Goal: Transaction & Acquisition: Subscribe to service/newsletter

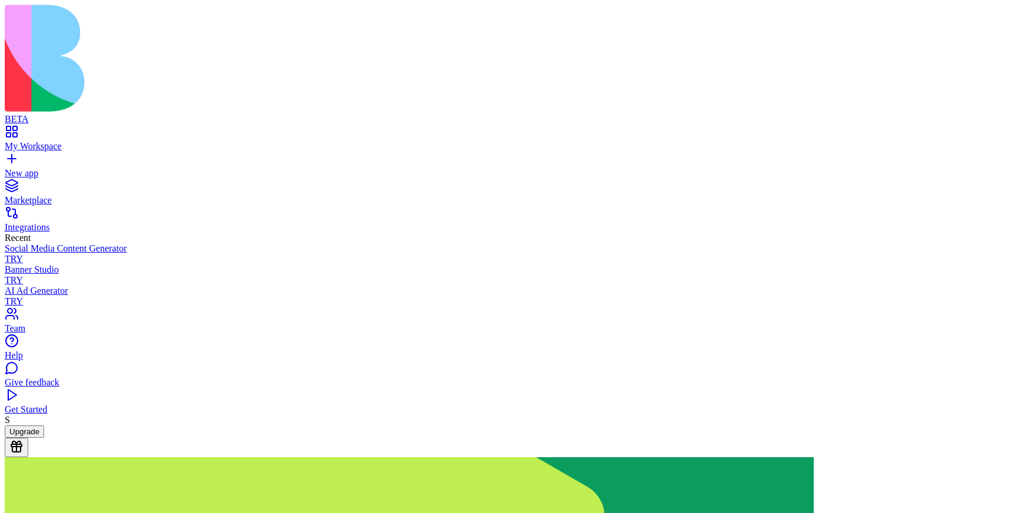
click at [44, 438] on button "Upgrade" at bounding box center [24, 432] width 39 height 12
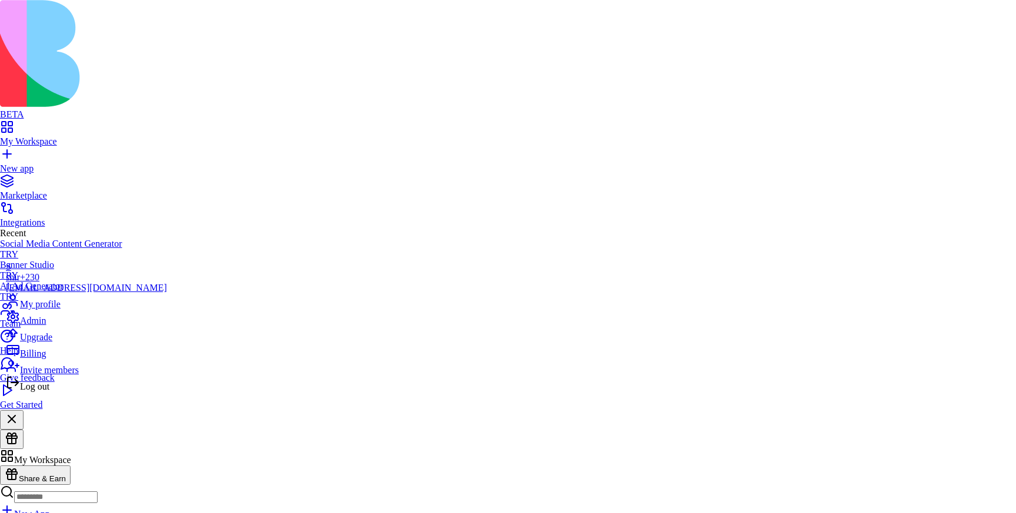
click at [46, 359] on span "Billing" at bounding box center [33, 354] width 26 height 10
